Goal: Task Accomplishment & Management: Use online tool/utility

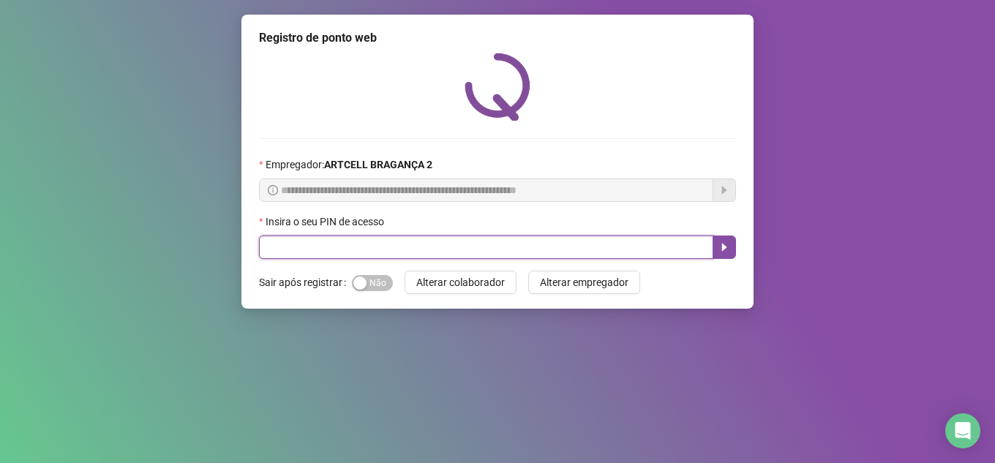
click at [489, 249] on input "text" at bounding box center [486, 247] width 454 height 23
type input "*****"
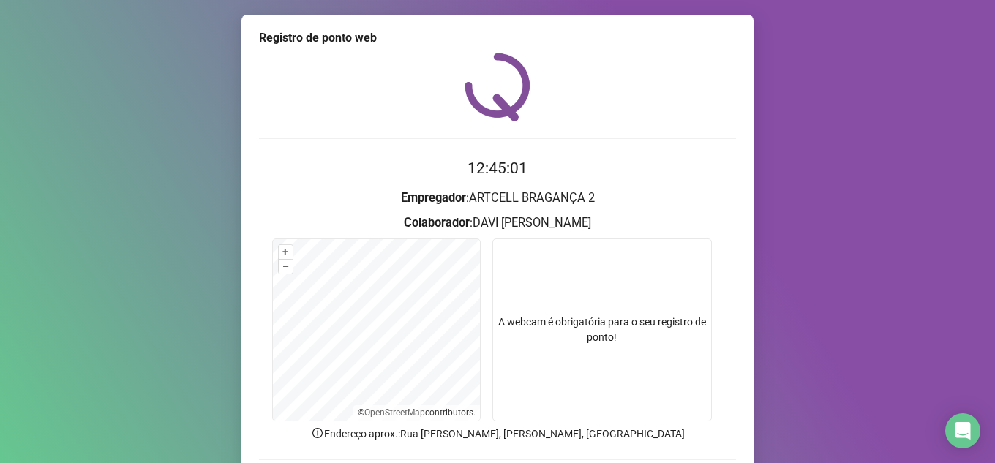
scroll to position [108, 0]
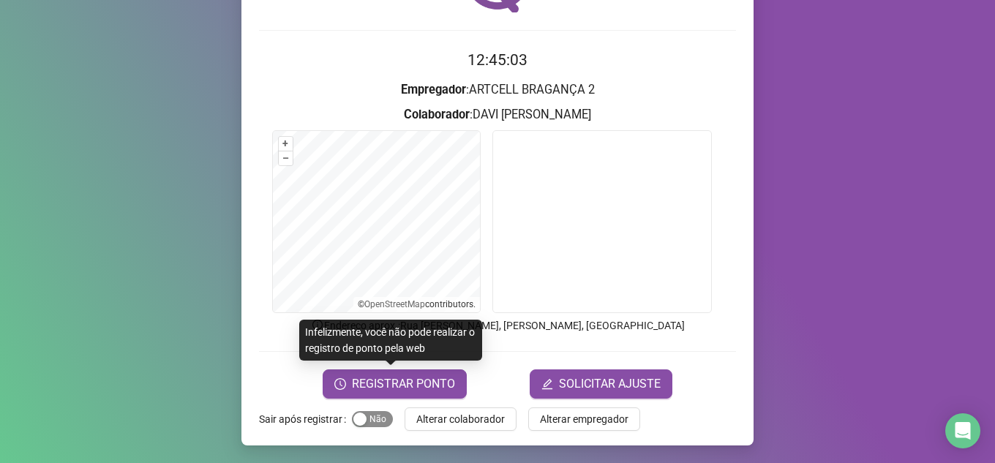
click at [361, 422] on button "Sim Não" at bounding box center [372, 419] width 41 height 16
click at [394, 376] on span "REGISTRAR PONTO" at bounding box center [403, 384] width 103 height 18
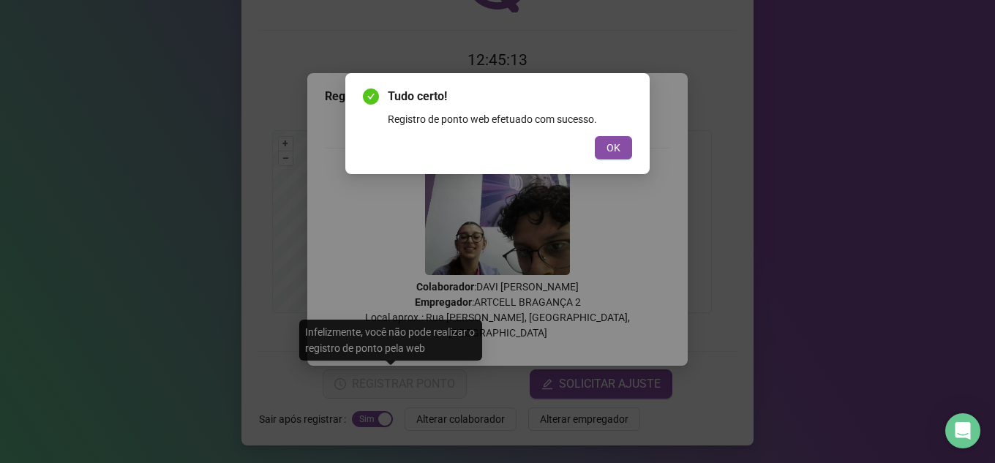
click at [639, 142] on div "Tudo certo! Registro de ponto web efetuado com sucesso. OK" at bounding box center [497, 123] width 304 height 101
click at [617, 138] on button "OK" at bounding box center [613, 147] width 37 height 23
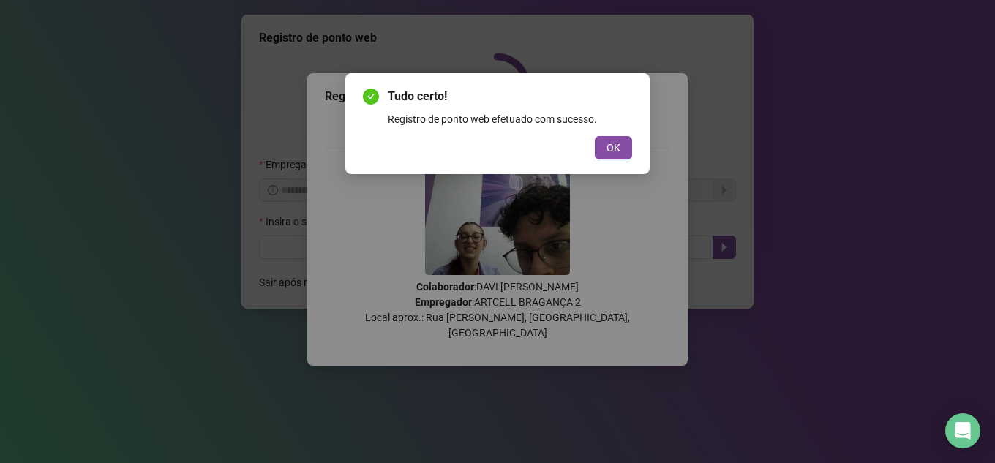
scroll to position [0, 0]
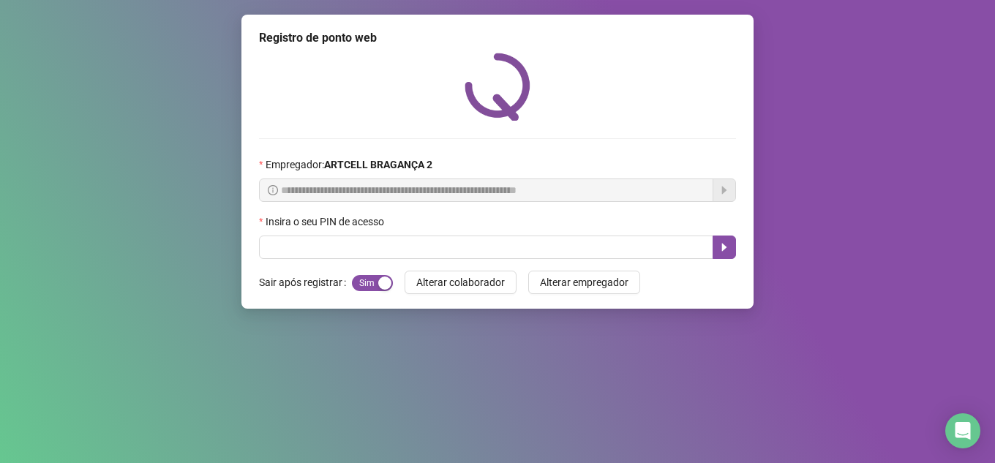
click at [525, 234] on div "Insira o seu PIN de acesso" at bounding box center [497, 225] width 477 height 22
click at [523, 237] on input "text" at bounding box center [486, 247] width 454 height 23
type input "*****"
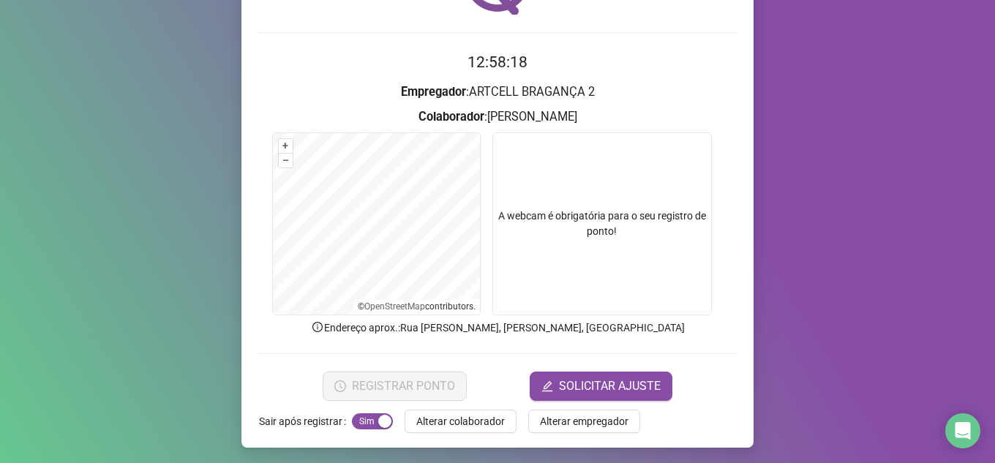
scroll to position [105, 0]
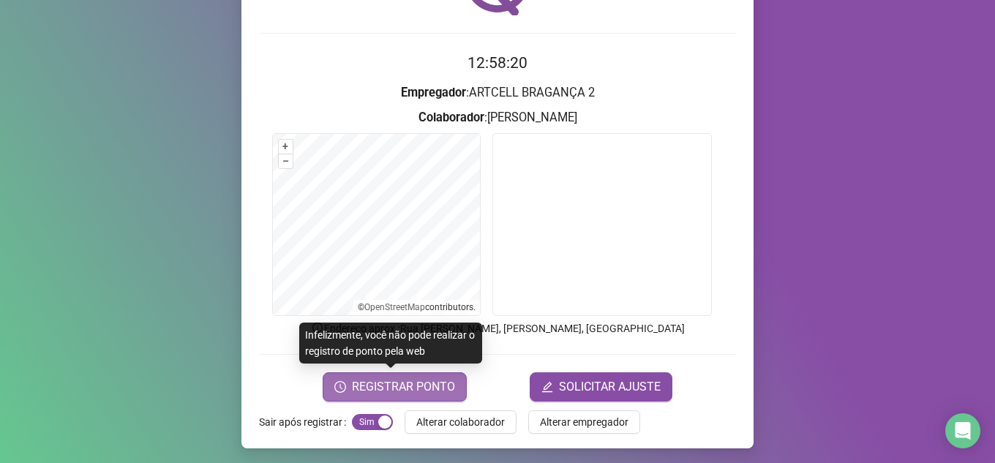
click at [405, 385] on span "REGISTRAR PONTO" at bounding box center [403, 387] width 103 height 18
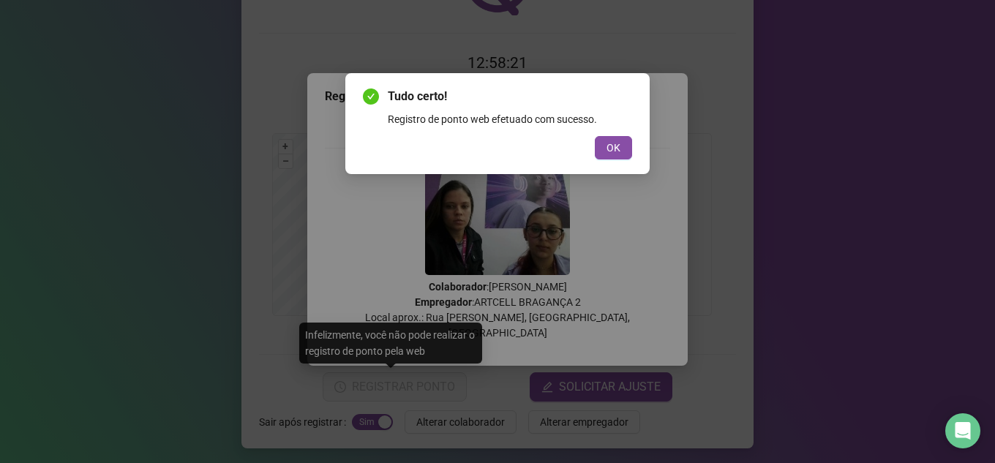
click at [618, 146] on span "OK" at bounding box center [613, 148] width 14 height 16
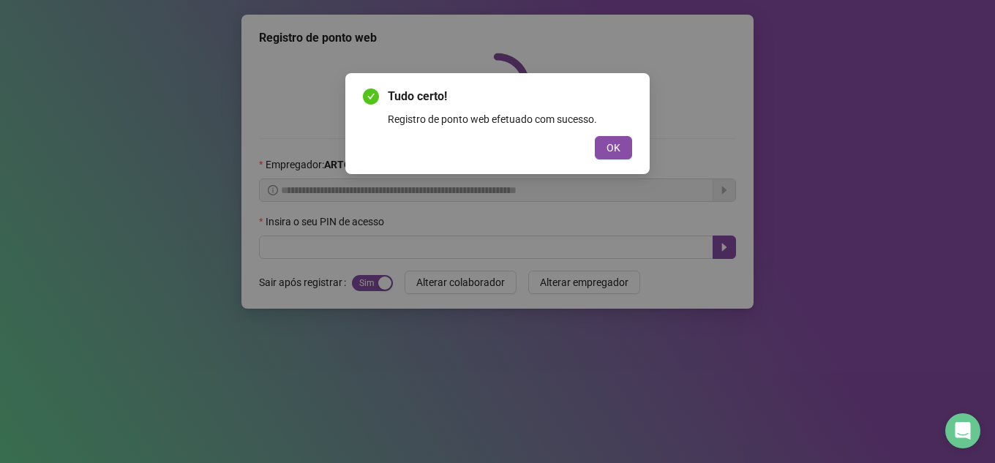
scroll to position [0, 0]
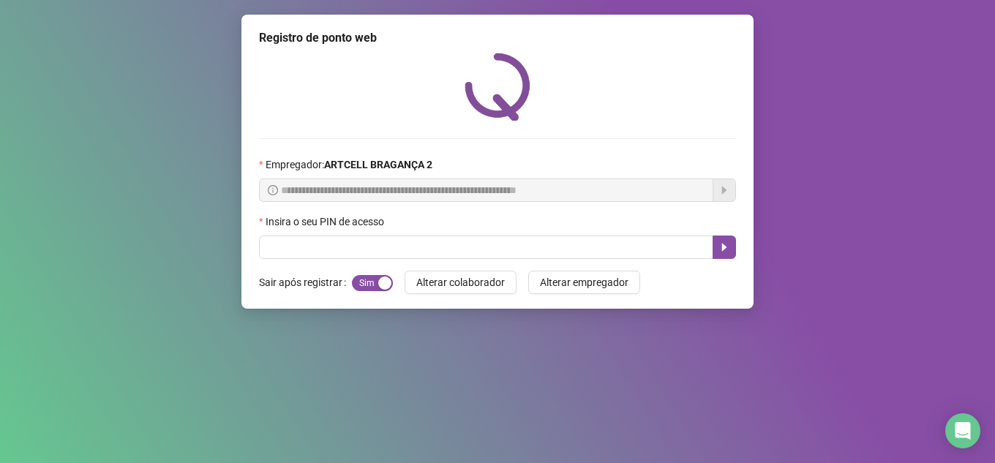
click at [793, 121] on div "**********" at bounding box center [497, 231] width 995 height 463
click at [395, 254] on input "text" at bounding box center [486, 247] width 454 height 23
type input "*****"
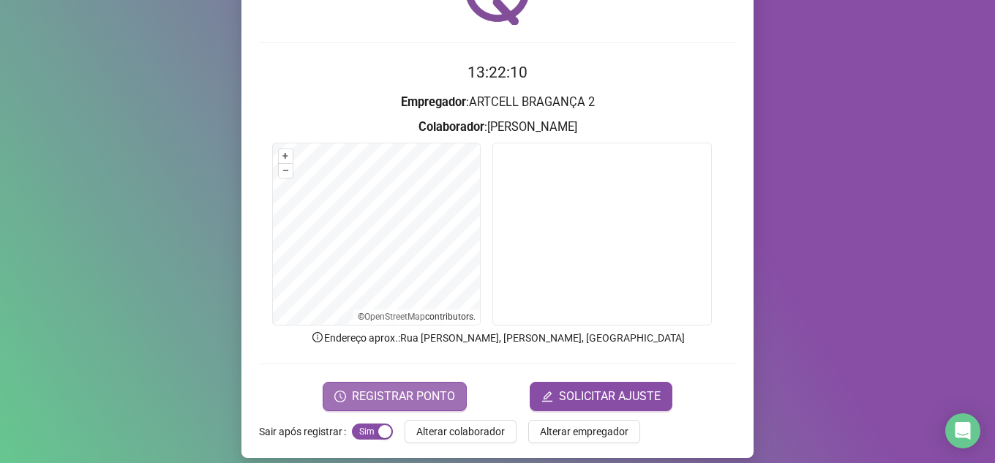
scroll to position [108, 0]
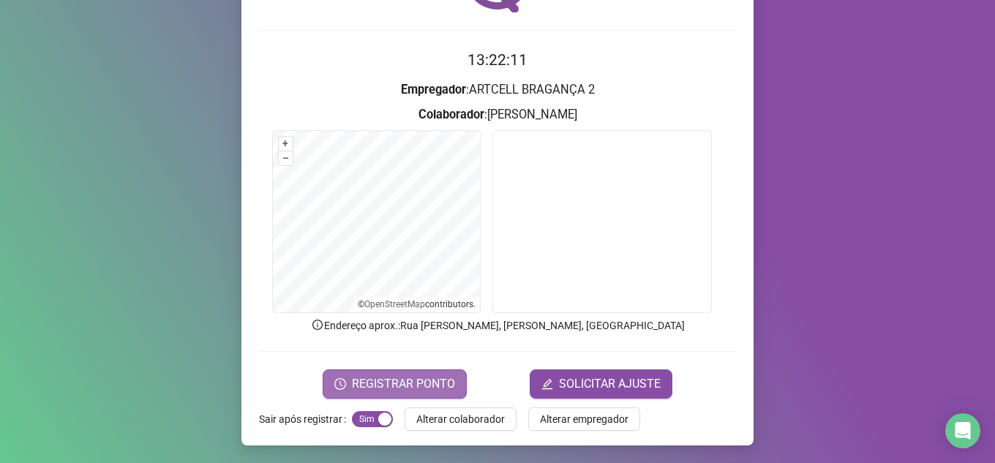
click at [430, 379] on span "REGISTRAR PONTO" at bounding box center [403, 384] width 103 height 18
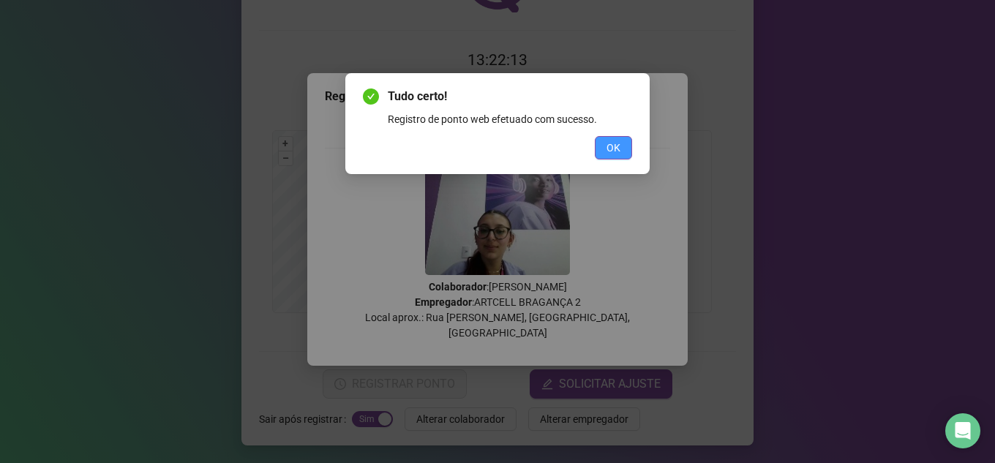
click at [605, 158] on button "OK" at bounding box center [613, 147] width 37 height 23
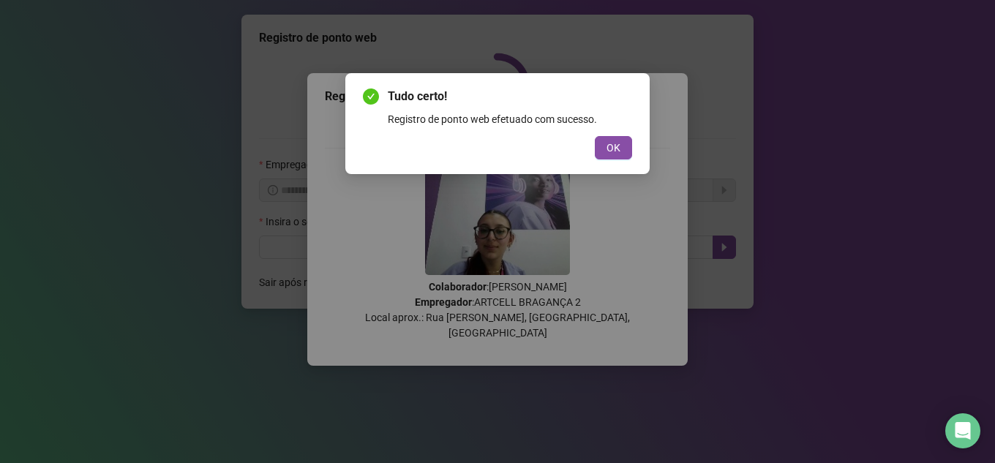
scroll to position [0, 0]
